Goal: Information Seeking & Learning: Check status

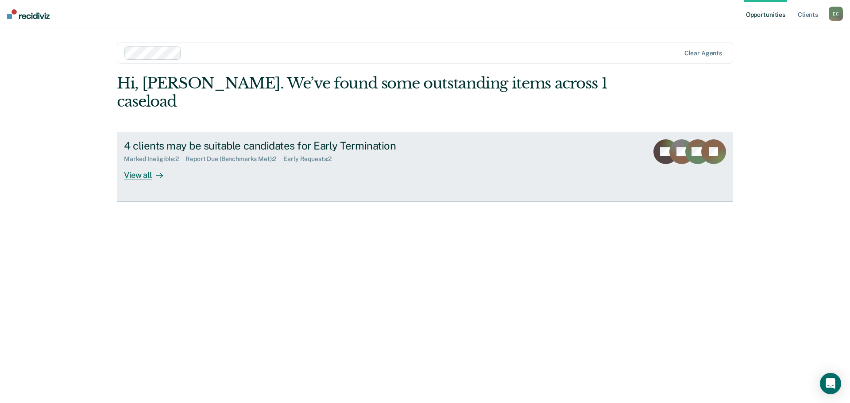
click at [130, 163] on div "View all" at bounding box center [149, 171] width 50 height 17
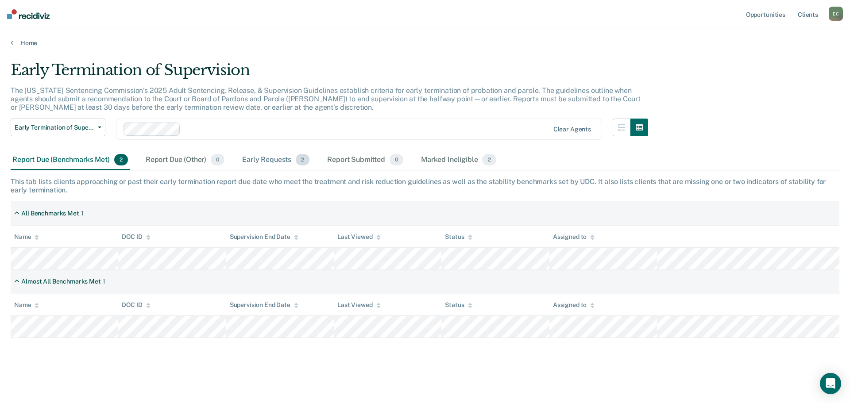
click at [274, 159] on div "Early Requests 2" at bounding box center [275, 159] width 71 height 19
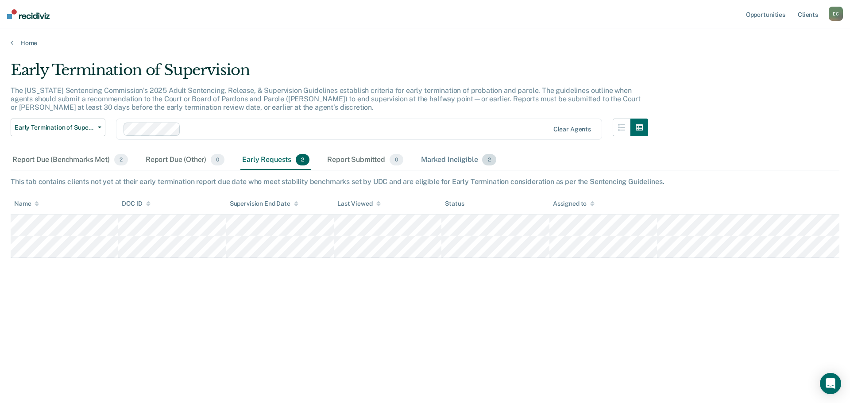
click at [442, 159] on div "Marked Ineligible 2" at bounding box center [458, 159] width 79 height 19
